Goal: Task Accomplishment & Management: Manage account settings

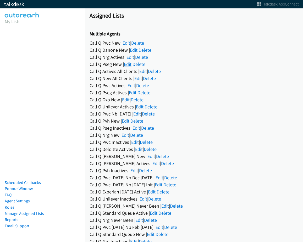
click at [127, 64] on link "Edit" at bounding box center [128, 64] width 8 height 6
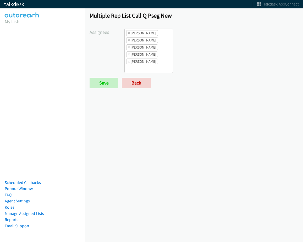
click at [155, 66] on ul "× Abigail Odhiambo × Alana Ruiz × Daquaya Johnson × Jasmin Martinez × Rodnika M…" at bounding box center [149, 51] width 48 height 44
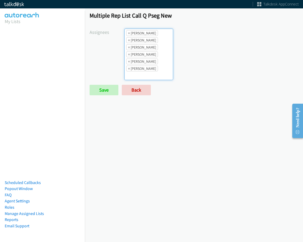
click at [164, 74] on ul "× Abigail Odhiambo × Alana Ruiz × Cathy Shahan × Daquaya Johnson × Jasmin Marti…" at bounding box center [149, 54] width 48 height 51
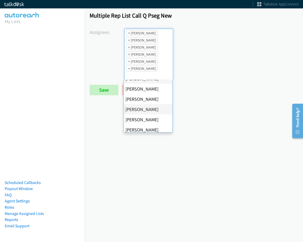
scroll to position [101, 0]
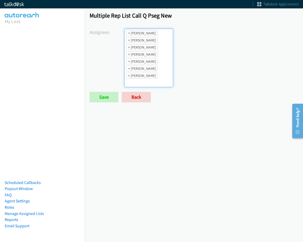
click at [151, 65] on ul "× Abigail Odhiambo × Alana Ruiz × Cathy Shahan × Daquaya Johnson × Jasmin Marti…" at bounding box center [149, 58] width 48 height 58
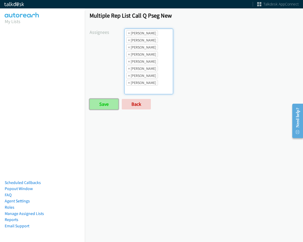
click at [101, 107] on input "Save" at bounding box center [104, 104] width 29 height 10
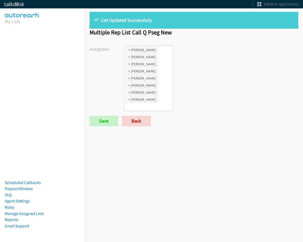
click at [168, 96] on ul "× [PERSON_NAME] × [PERSON_NAME] × [PERSON_NAME] × [PERSON_NAME] × [PERSON_NAME]…" at bounding box center [149, 78] width 48 height 65
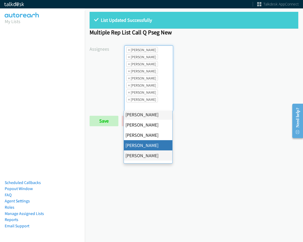
scroll to position [79, 0]
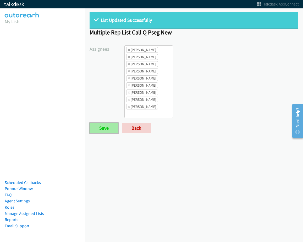
click at [113, 129] on input "Save" at bounding box center [104, 128] width 29 height 10
click at [63, 14] on aside "My Lists Scheduled Callbacks Popout Window FAQ Agent Settings Roles Manage Assi…" at bounding box center [42, 23] width 85 height 24
click at [154, 134] on div "List Updated Successfully Multiple Rep List Call Q Pseg New Assignees Abigail O…" at bounding box center [194, 75] width 218 height 136
click at [148, 129] on link "Back" at bounding box center [136, 128] width 29 height 10
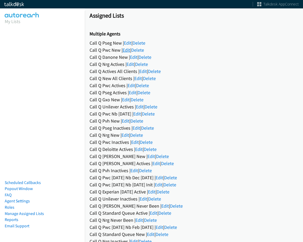
click at [130, 47] on div "Call Q Pwc New | Edit | Delete" at bounding box center [194, 49] width 209 height 7
click at [122, 53] on div "Call Q Pwc New | Edit | Delete" at bounding box center [194, 49] width 209 height 7
click at [128, 48] on link "Edit" at bounding box center [127, 50] width 8 height 6
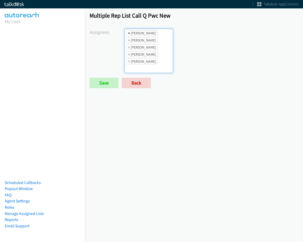
click at [129, 34] on span "×" at bounding box center [129, 32] width 2 height 5
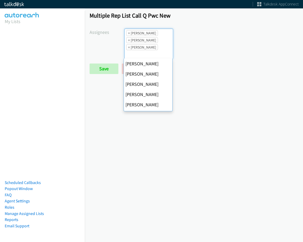
click at [129, 34] on span "×" at bounding box center [129, 32] width 2 height 5
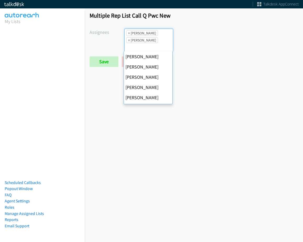
click at [129, 34] on span "×" at bounding box center [129, 32] width 2 height 5
select select "fd8c5d46-30db-44cb-8f0d-00da318b790a"
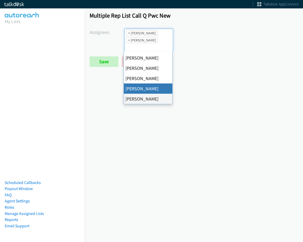
select select
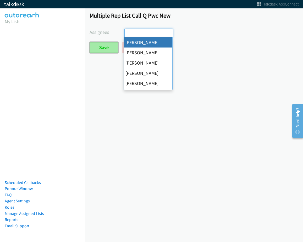
click at [114, 52] on input "Save" at bounding box center [104, 47] width 29 height 10
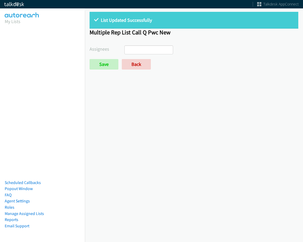
select select
click at [135, 64] on link "Back" at bounding box center [136, 64] width 29 height 10
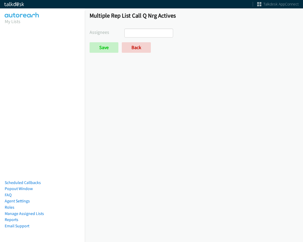
select select
click at [138, 48] on link "Back" at bounding box center [136, 47] width 29 height 10
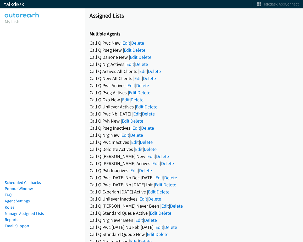
click at [133, 59] on link "Edit" at bounding box center [134, 57] width 8 height 6
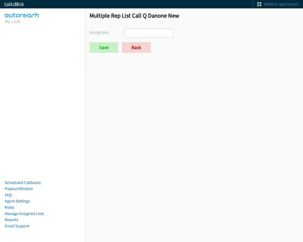
select select
click at [134, 45] on link "Back" at bounding box center [136, 47] width 29 height 10
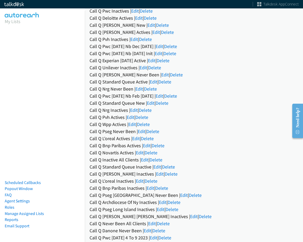
scroll to position [184, 0]
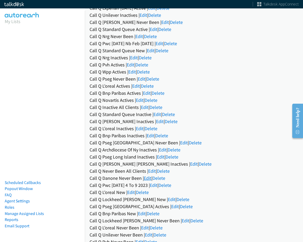
click at [145, 178] on link "Edit" at bounding box center [148, 178] width 8 height 6
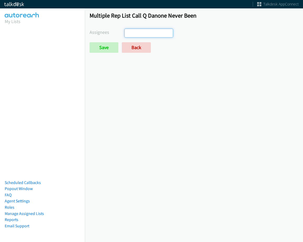
click at [151, 33] on ul at bounding box center [149, 33] width 48 height 8
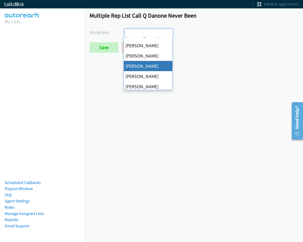
scroll to position [101, 0]
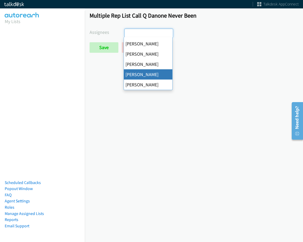
drag, startPoint x: 149, startPoint y: 74, endPoint x: 114, endPoint y: 68, distance: 35.1
select select "2ed67f51-2124-48e1-bef1-69761de6c0b9"
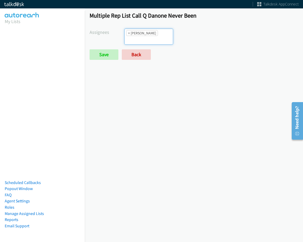
scroll to position [82, 0]
click at [104, 58] on input "Save" at bounding box center [104, 54] width 29 height 10
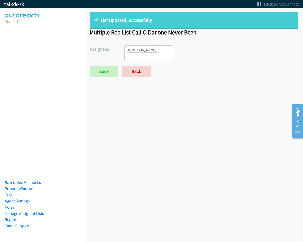
click at [185, 12] on div "List Updated Successfully" at bounding box center [194, 20] width 209 height 17
click at [156, 58] on ul "× Tatiana Medina" at bounding box center [149, 53] width 48 height 15
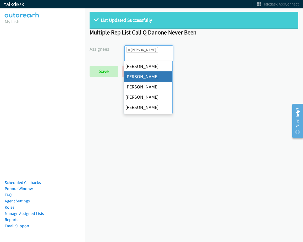
select select "05d74157-9386-4beb-b15d-36aa9c6f71bc"
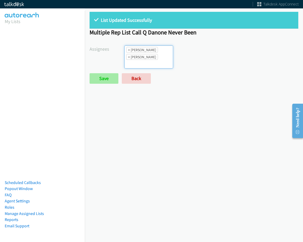
scroll to position [82, 0]
click at [105, 77] on input "Save" at bounding box center [104, 78] width 29 height 10
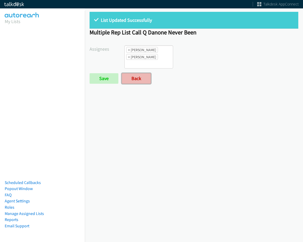
click at [139, 82] on link "Back" at bounding box center [136, 78] width 29 height 10
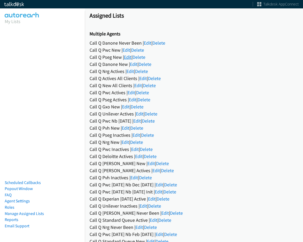
click at [128, 57] on link "Edit" at bounding box center [128, 57] width 8 height 6
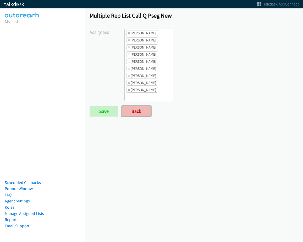
click at [146, 112] on link "Back" at bounding box center [136, 111] width 29 height 10
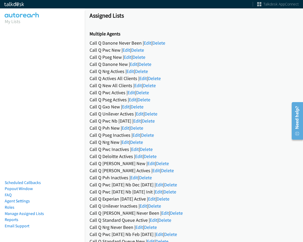
click at [143, 44] on div "Call Q Danone Never Been | Edit | Delete" at bounding box center [194, 42] width 209 height 7
click at [146, 43] on link "Edit" at bounding box center [148, 43] width 8 height 6
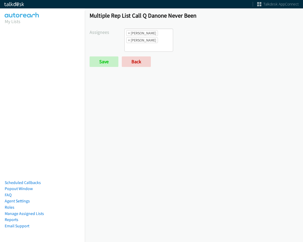
click at [154, 44] on ul "× [PERSON_NAME] × [PERSON_NAME]" at bounding box center [149, 40] width 48 height 23
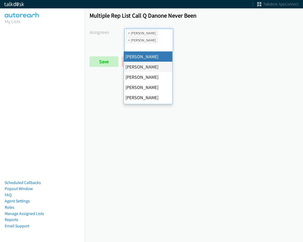
select select "cb11e729-9a1d-44de-9b38-0f5a50c7e01c"
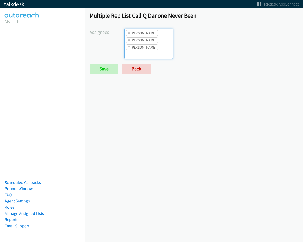
click at [160, 48] on ul "× [PERSON_NAME] × [PERSON_NAME] × [PERSON_NAME]" at bounding box center [149, 44] width 48 height 30
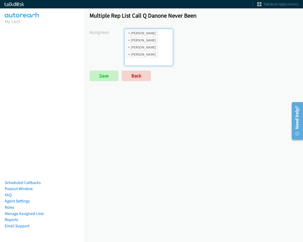
click at [153, 63] on ul "× [PERSON_NAME] × [PERSON_NAME] × [PERSON_NAME] × [PERSON_NAME]" at bounding box center [149, 47] width 48 height 37
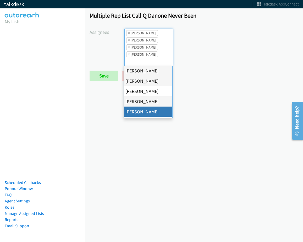
drag, startPoint x: 148, startPoint y: 110, endPoint x: 149, endPoint y: 102, distance: 8.5
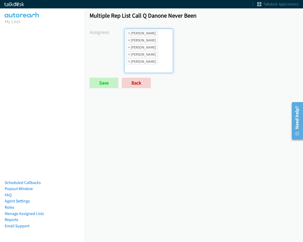
click at [150, 55] on li "× [PERSON_NAME]" at bounding box center [142, 54] width 32 height 6
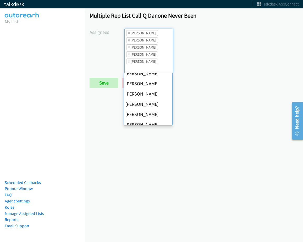
scroll to position [26, 0]
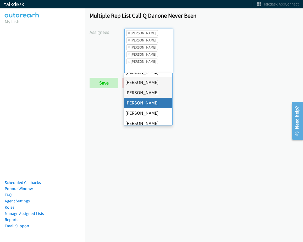
drag, startPoint x: 152, startPoint y: 104, endPoint x: 153, endPoint y: 72, distance: 32.0
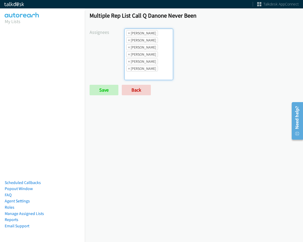
click at [153, 69] on li "× Tatiana Medina" at bounding box center [142, 69] width 32 height 6
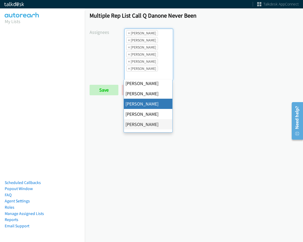
scroll to position [101, 0]
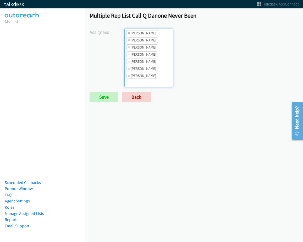
click at [161, 67] on ul "× Abigail Odhiambo × Alana Ruiz × Cathy Shahan × Charles Ross × Daquaya Johnson…" at bounding box center [149, 58] width 48 height 58
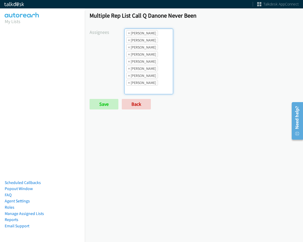
click at [150, 69] on li "× Jordan Stehlik" at bounding box center [142, 69] width 32 height 6
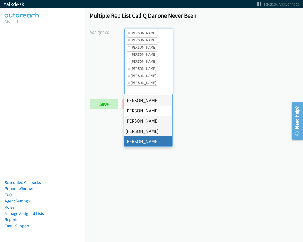
drag, startPoint x: 151, startPoint y: 138, endPoint x: 152, endPoint y: 103, distance: 34.7
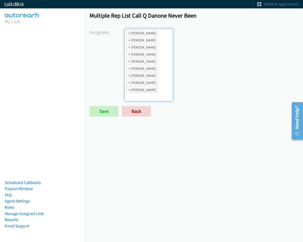
click at [148, 66] on li "× Jordan Stehlik" at bounding box center [142, 69] width 32 height 6
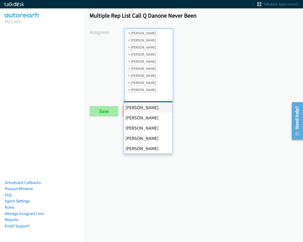
scroll to position [52, 0]
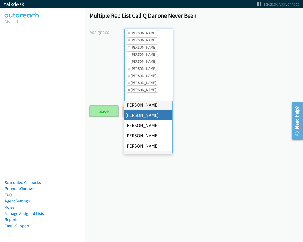
click at [103, 109] on input "Save" at bounding box center [104, 111] width 29 height 10
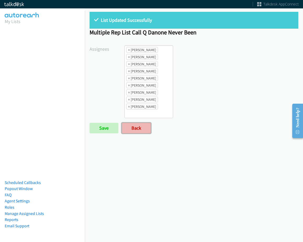
click at [141, 131] on link "Back" at bounding box center [136, 128] width 29 height 10
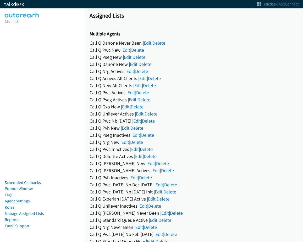
click at [127, 53] on div "Call Q Pwc New | Edit | Delete" at bounding box center [194, 49] width 209 height 7
click at [127, 56] on link "Edit" at bounding box center [128, 57] width 8 height 6
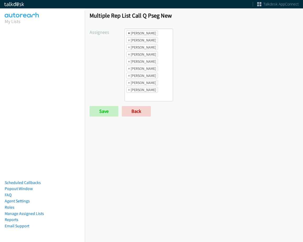
click at [130, 33] on li "× Abigail Odhiambo" at bounding box center [142, 33] width 32 height 6
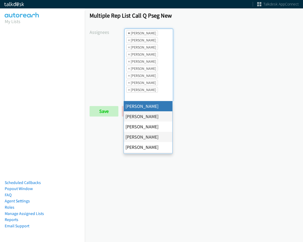
click at [129, 33] on span "×" at bounding box center [129, 32] width 2 height 5
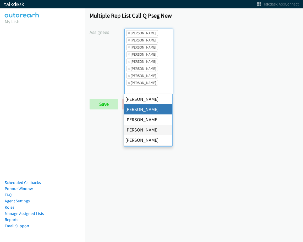
click at [129, 33] on span "×" at bounding box center [129, 32] width 2 height 5
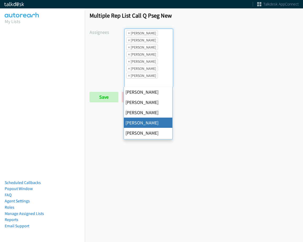
click at [129, 33] on span "×" at bounding box center [129, 32] width 2 height 5
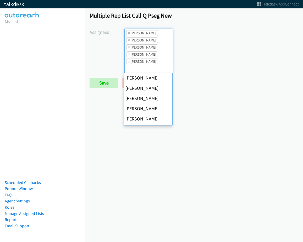
scroll to position [41, 0]
click at [129, 33] on span "×" at bounding box center [129, 32] width 2 height 5
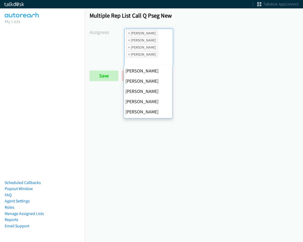
click at [129, 33] on span "×" at bounding box center [129, 32] width 2 height 5
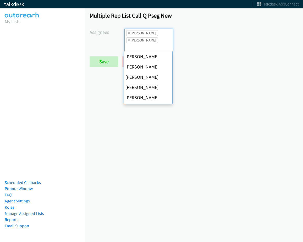
click at [129, 33] on span "×" at bounding box center [129, 32] width 2 height 5
select select "fd8c5d46-30db-44cb-8f0d-00da318b790a"
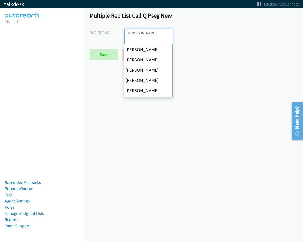
click at [129, 33] on span "×" at bounding box center [129, 32] width 2 height 5
select select
click at [129, 36] on input "search" at bounding box center [134, 40] width 18 height 8
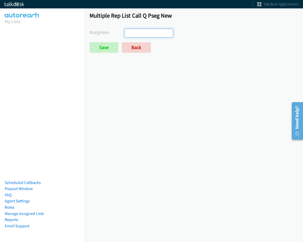
click at [129, 33] on input "search" at bounding box center [134, 33] width 18 height 8
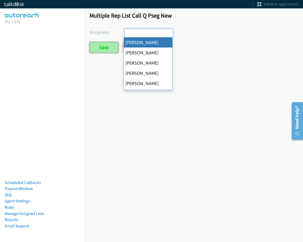
click at [106, 48] on input "Save" at bounding box center [104, 47] width 29 height 10
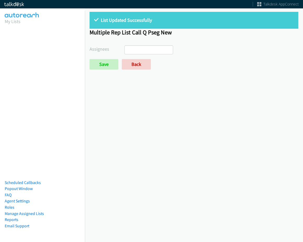
select select
click at [137, 70] on div "List Updated Successfully Multiple Rep List Call Q Pseg New Assignees [PERSON_N…" at bounding box center [194, 43] width 218 height 72
click at [136, 64] on link "Back" at bounding box center [136, 64] width 29 height 10
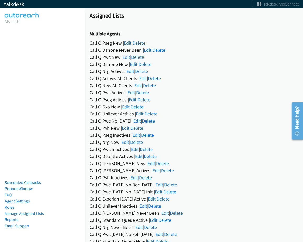
click at [263, 148] on div "Call Q Pwc Inactives | Edit | Delete" at bounding box center [194, 149] width 209 height 7
click at [148, 48] on link "Edit" at bounding box center [148, 50] width 8 height 6
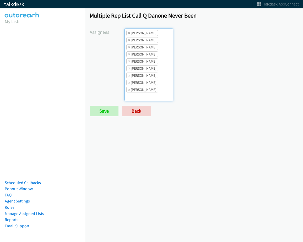
click at [129, 33] on span "×" at bounding box center [129, 32] width 2 height 5
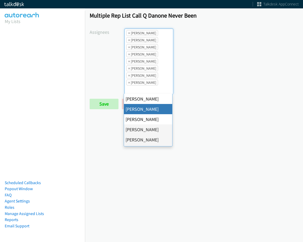
click at [129, 33] on span "×" at bounding box center [129, 32] width 2 height 5
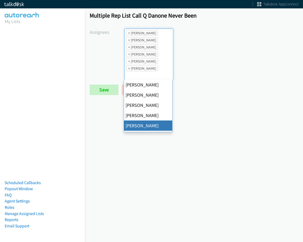
click at [129, 33] on span "×" at bounding box center [129, 32] width 2 height 5
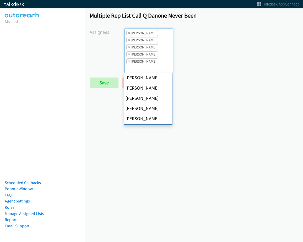
click at [129, 33] on span "×" at bounding box center [129, 32] width 2 height 5
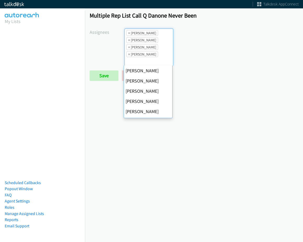
click at [129, 33] on span "×" at bounding box center [129, 32] width 2 height 5
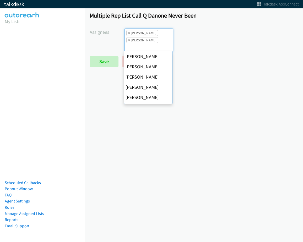
click at [129, 33] on span "×" at bounding box center [129, 32] width 2 height 5
select select "fd8c5d46-30db-44cb-8f0d-00da318b790a"
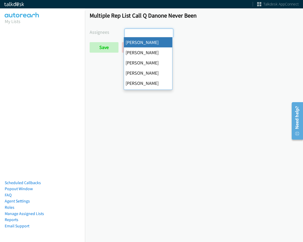
select select
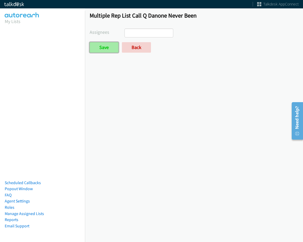
click at [108, 46] on input "Save" at bounding box center [104, 47] width 29 height 10
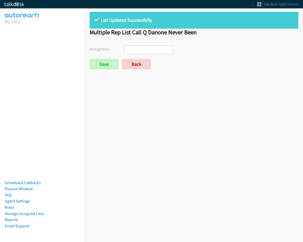
select select
click at [131, 64] on link "Back" at bounding box center [136, 64] width 29 height 10
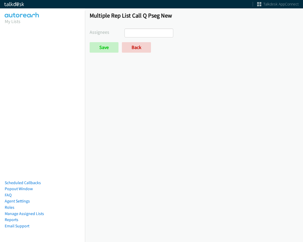
select select
click at [129, 47] on link "Back" at bounding box center [136, 47] width 29 height 10
select select
click at [128, 49] on link "Back" at bounding box center [136, 47] width 29 height 10
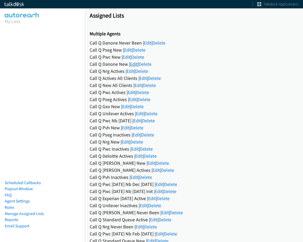
click at [135, 65] on link "Edit" at bounding box center [134, 64] width 8 height 6
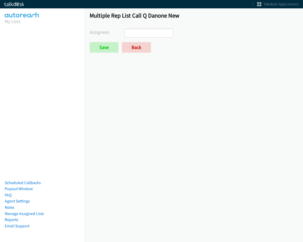
select select
click at [136, 52] on link "Back" at bounding box center [136, 47] width 29 height 10
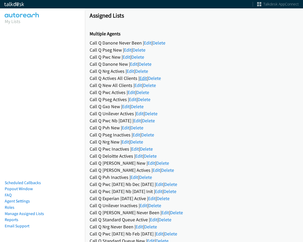
click at [143, 78] on link "Edit" at bounding box center [144, 78] width 8 height 6
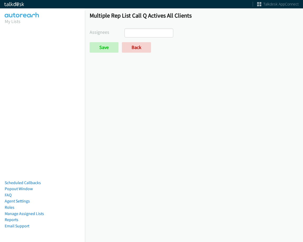
click at [140, 35] on input "search" at bounding box center [134, 33] width 18 height 8
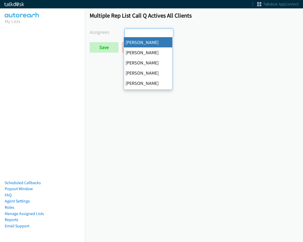
select select "cb11e729-9a1d-44de-9b38-0f5a50c7e01c"
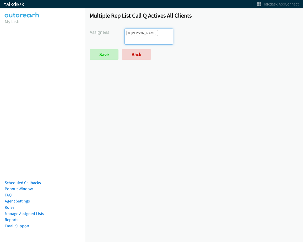
click at [154, 34] on li "× [PERSON_NAME]" at bounding box center [142, 33] width 32 height 6
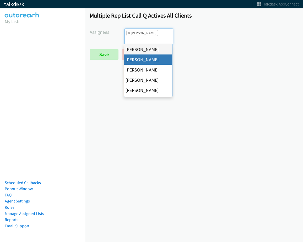
drag, startPoint x: 145, startPoint y: 61, endPoint x: 144, endPoint y: 49, distance: 12.3
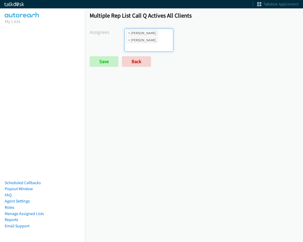
click at [146, 36] on ul "× [PERSON_NAME] × [PERSON_NAME]" at bounding box center [149, 40] width 48 height 23
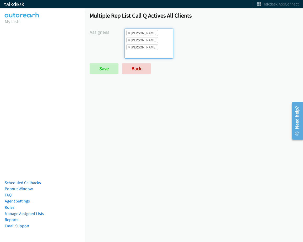
click at [166, 52] on span "× [PERSON_NAME] × [PERSON_NAME] × [PERSON_NAME]" at bounding box center [149, 44] width 49 height 30
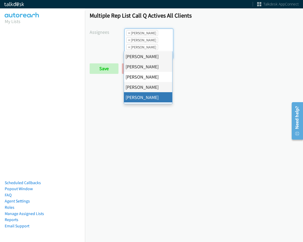
drag, startPoint x: 145, startPoint y: 95, endPoint x: 146, endPoint y: 71, distance: 23.6
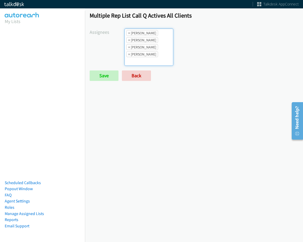
click at [147, 37] on li "× [PERSON_NAME]" at bounding box center [142, 40] width 32 height 6
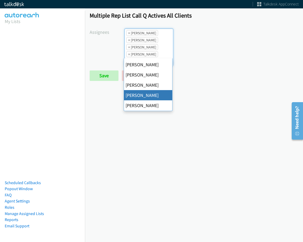
scroll to position [79, 0]
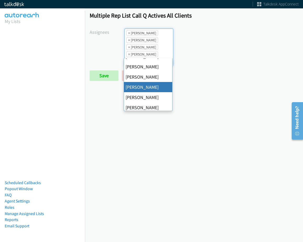
drag, startPoint x: 149, startPoint y: 89, endPoint x: 152, endPoint y: 54, distance: 35.5
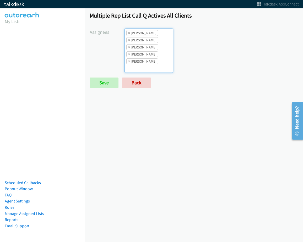
click at [152, 54] on ul "× [PERSON_NAME] × [PERSON_NAME] × [PERSON_NAME] × [PERSON_NAME] × [PERSON_NAME]" at bounding box center [149, 51] width 48 height 44
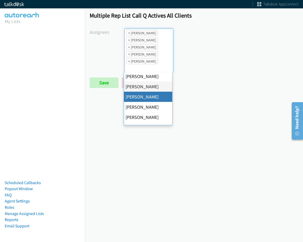
scroll to position [101, 0]
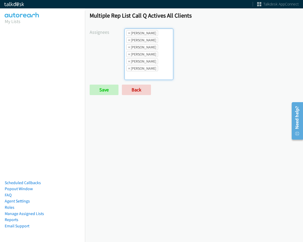
click at [148, 55] on li "× Charles Ross" at bounding box center [142, 54] width 32 height 6
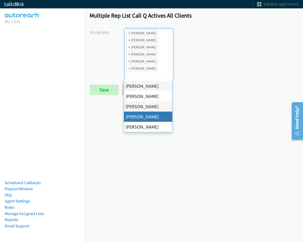
drag, startPoint x: 154, startPoint y: 118, endPoint x: 141, endPoint y: 72, distance: 48.2
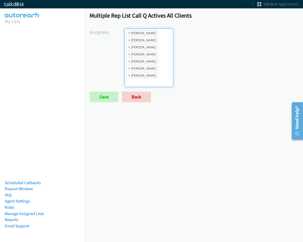
click at [140, 71] on li "× Rodnika Murphy" at bounding box center [142, 69] width 32 height 6
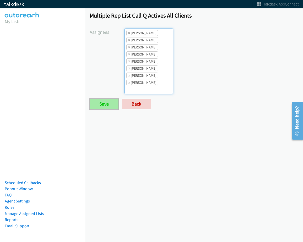
click at [106, 102] on input "Save" at bounding box center [104, 104] width 29 height 10
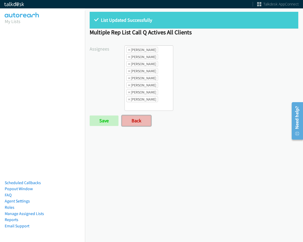
click at [138, 120] on link "Back" at bounding box center [136, 121] width 29 height 10
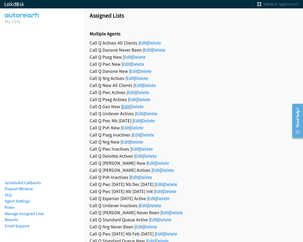
click at [129, 107] on link "Edit" at bounding box center [126, 107] width 8 height 6
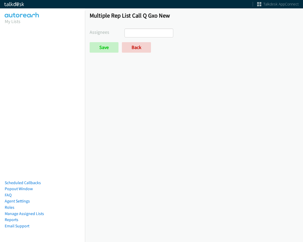
select select
drag, startPoint x: 0, startPoint y: 0, endPoint x: 135, endPoint y: 52, distance: 144.5
click at [137, 48] on link "Back" at bounding box center [136, 47] width 29 height 10
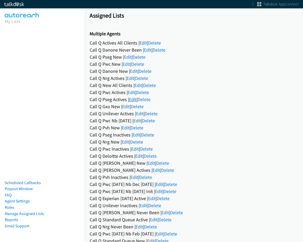
click at [131, 99] on link "Edit" at bounding box center [133, 100] width 8 height 6
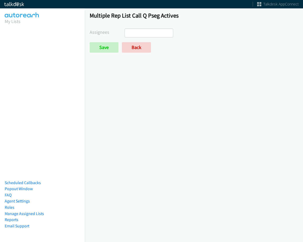
select select
click at [127, 41] on form "Assignees Abigail Odhiambo Alana Ruiz Amber Ramos Cathy Shahan Charles Ross Daq…" at bounding box center [194, 41] width 209 height 24
click at [127, 44] on link "Back" at bounding box center [136, 47] width 29 height 10
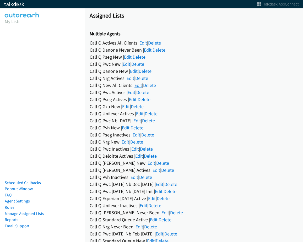
click at [140, 84] on link "Edit" at bounding box center [139, 85] width 8 height 6
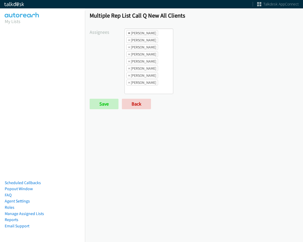
drag, startPoint x: 127, startPoint y: 31, endPoint x: 129, endPoint y: 35, distance: 4.6
click at [127, 31] on li "× Alana Ruiz" at bounding box center [142, 33] width 32 height 6
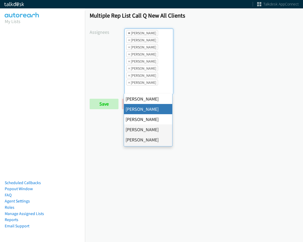
click at [129, 35] on span "×" at bounding box center [129, 32] width 2 height 5
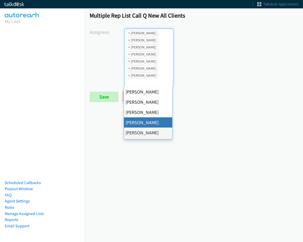
click at [129, 35] on span "×" at bounding box center [129, 32] width 2 height 5
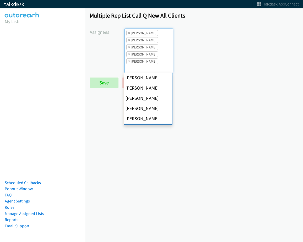
click at [129, 35] on span "×" at bounding box center [129, 32] width 2 height 5
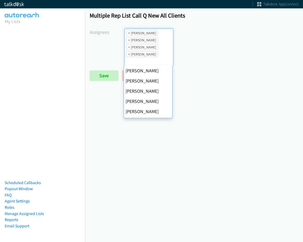
click at [129, 35] on span "×" at bounding box center [129, 32] width 2 height 5
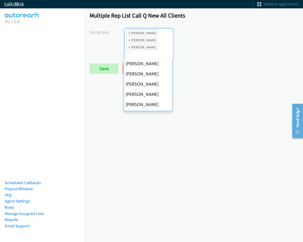
click at [129, 35] on span "×" at bounding box center [129, 32] width 2 height 5
select select "fd8c5d46-30db-44cb-8f0d-00da318b790a"
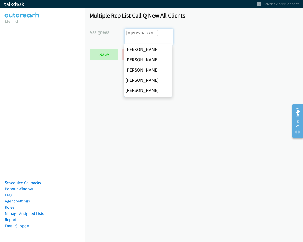
scroll to position [101, 0]
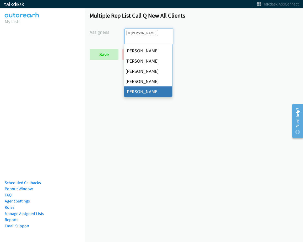
click at [129, 35] on span "×" at bounding box center [129, 32] width 2 height 5
select select
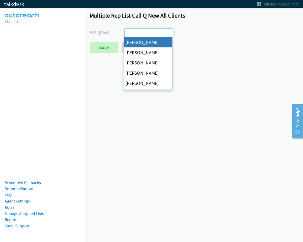
click at [129, 35] on input "search" at bounding box center [134, 33] width 18 height 8
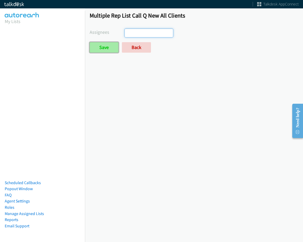
click at [111, 48] on input "Save" at bounding box center [104, 47] width 29 height 10
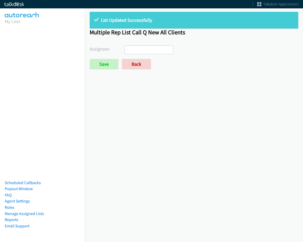
select select
click at [135, 55] on form "Assignees [PERSON_NAME] [PERSON_NAME] [PERSON_NAME] [PERSON_NAME] [PERSON_NAME]…" at bounding box center [194, 57] width 209 height 24
click at [133, 59] on link "Back" at bounding box center [136, 64] width 29 height 10
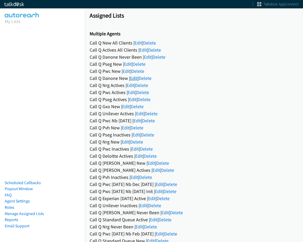
click at [132, 79] on link "Edit" at bounding box center [134, 78] width 8 height 6
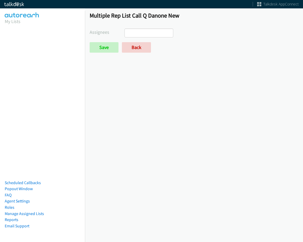
select select
click at [132, 48] on link "Back" at bounding box center [136, 47] width 29 height 10
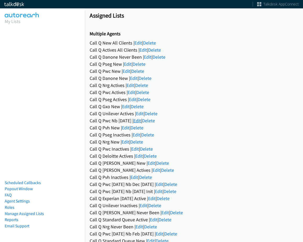
click at [141, 118] on link "Edit" at bounding box center [137, 121] width 8 height 6
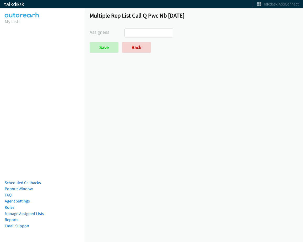
select select
click at [135, 49] on link "Back" at bounding box center [136, 47] width 29 height 10
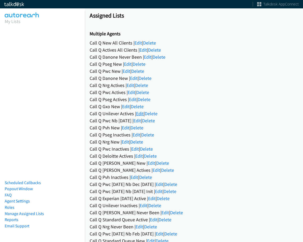
click at [139, 113] on link "Edit" at bounding box center [140, 114] width 8 height 6
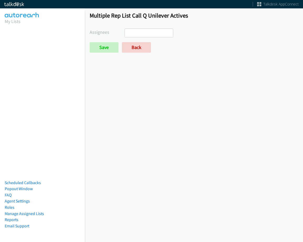
select select
click at [129, 42] on form "Assignees [PERSON_NAME] [PERSON_NAME] [PERSON_NAME] [PERSON_NAME] [PERSON_NAME]…" at bounding box center [194, 41] width 209 height 24
click at [136, 49] on link "Back" at bounding box center [136, 47] width 29 height 10
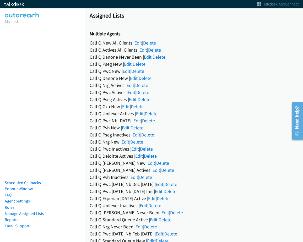
click at [148, 48] on div "Call Q Actives All Clients | Edit | Delete" at bounding box center [194, 49] width 209 height 7
